Goal: Information Seeking & Learning: Learn about a topic

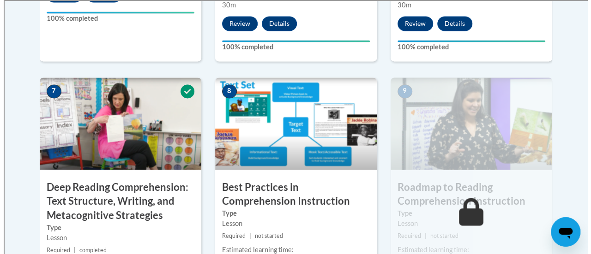
scroll to position [823, 0]
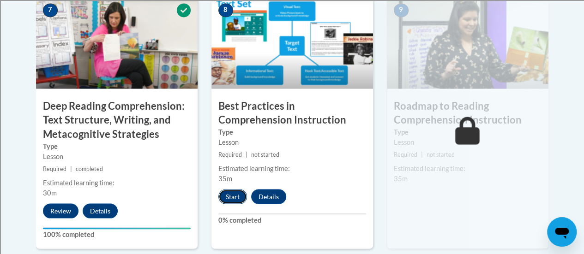
click at [233, 198] on button "Start" at bounding box center [232, 196] width 29 height 15
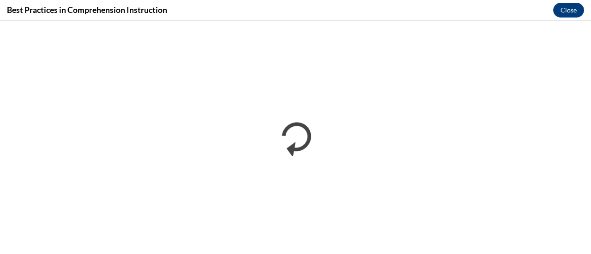
scroll to position [0, 0]
